Goal: Information Seeking & Learning: Check status

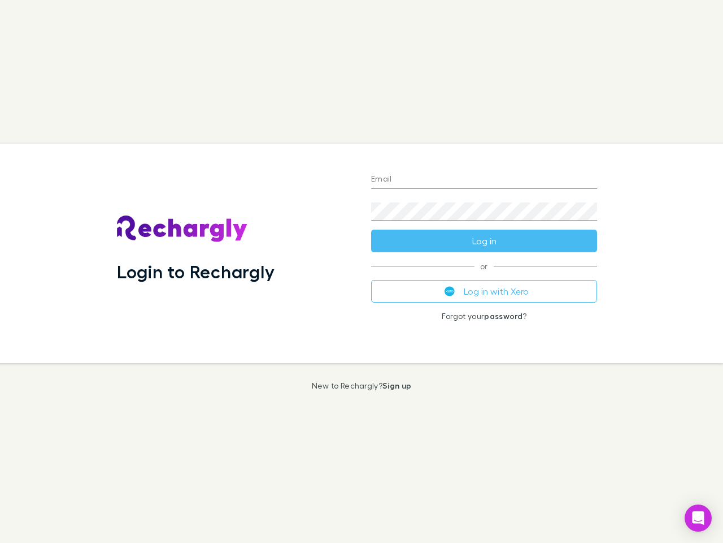
click at [362, 271] on div "Login to Rechargly" at bounding box center [235, 253] width 254 height 219
click at [484, 180] on input "Email" at bounding box center [484, 180] width 226 height 18
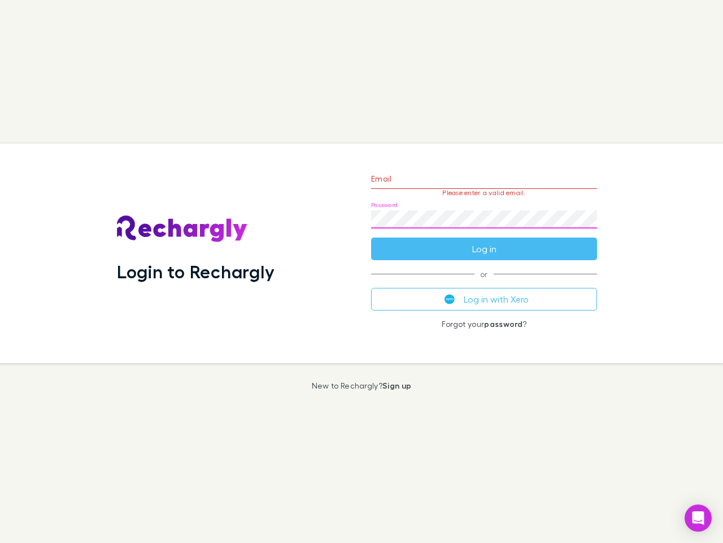
click at [484, 241] on form "Email Please enter a valid email. Password Log in" at bounding box center [484, 211] width 226 height 98
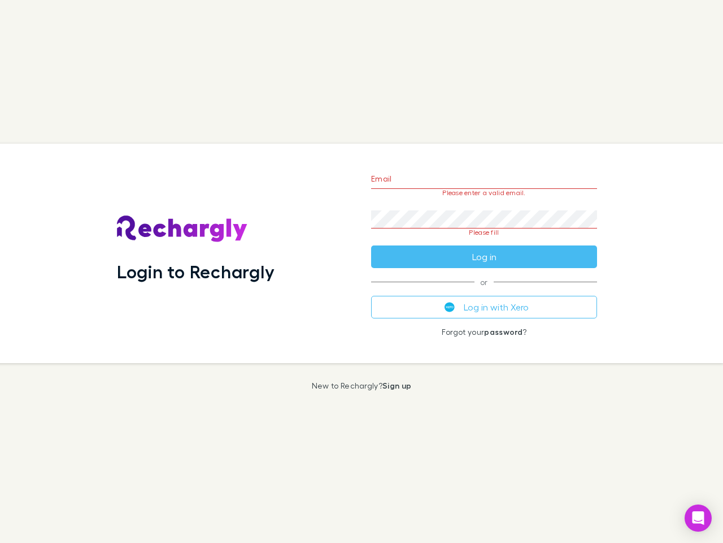
click at [484, 291] on div "Email Please enter a valid email. Password Please fill Log in or Log in with Xe…" at bounding box center [484, 253] width 244 height 219
click at [698, 518] on icon "Open Intercom Messenger" at bounding box center [699, 518] width 12 height 14
